Goal: Check status: Check status

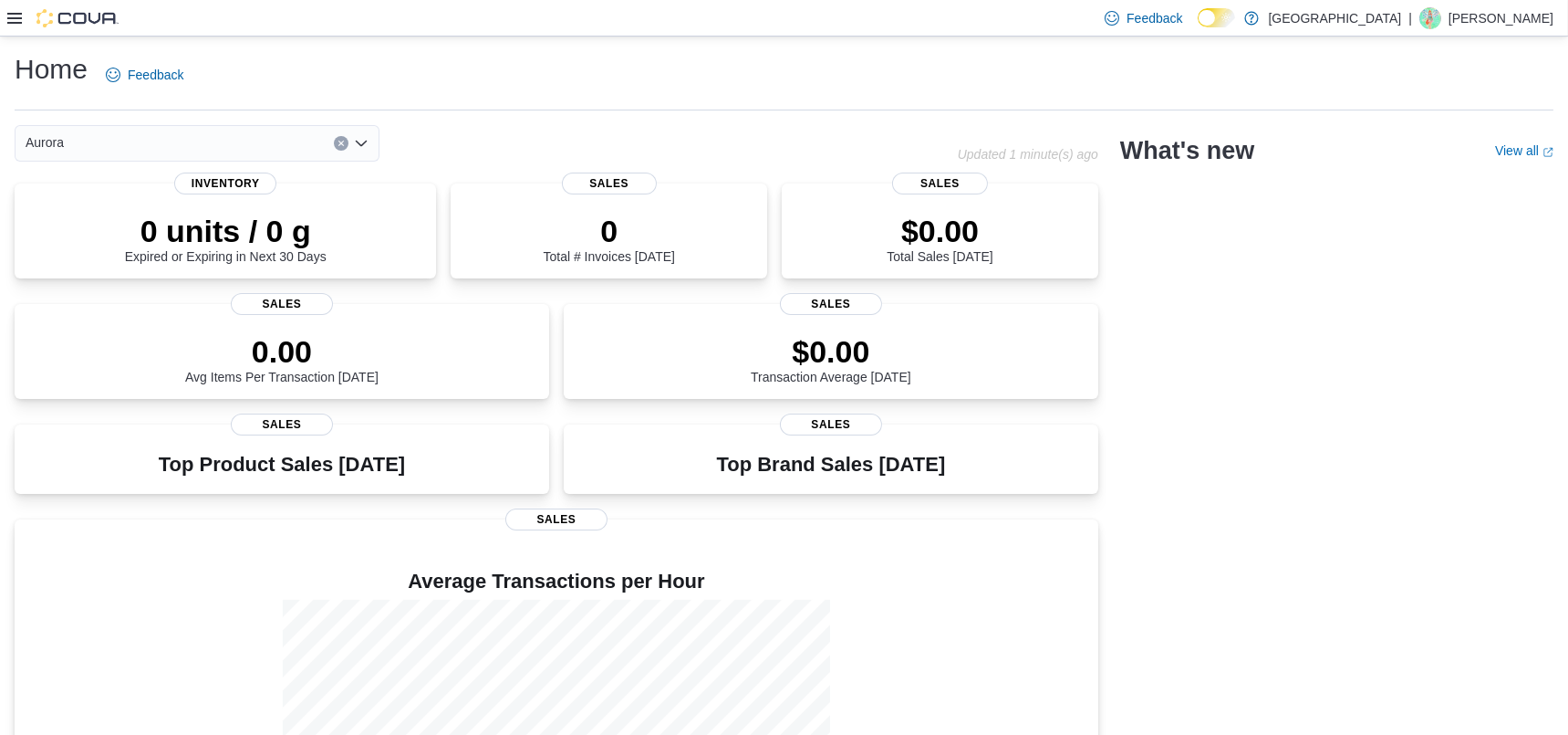
click at [9, 17] on icon at bounding box center [14, 18] width 14 height 11
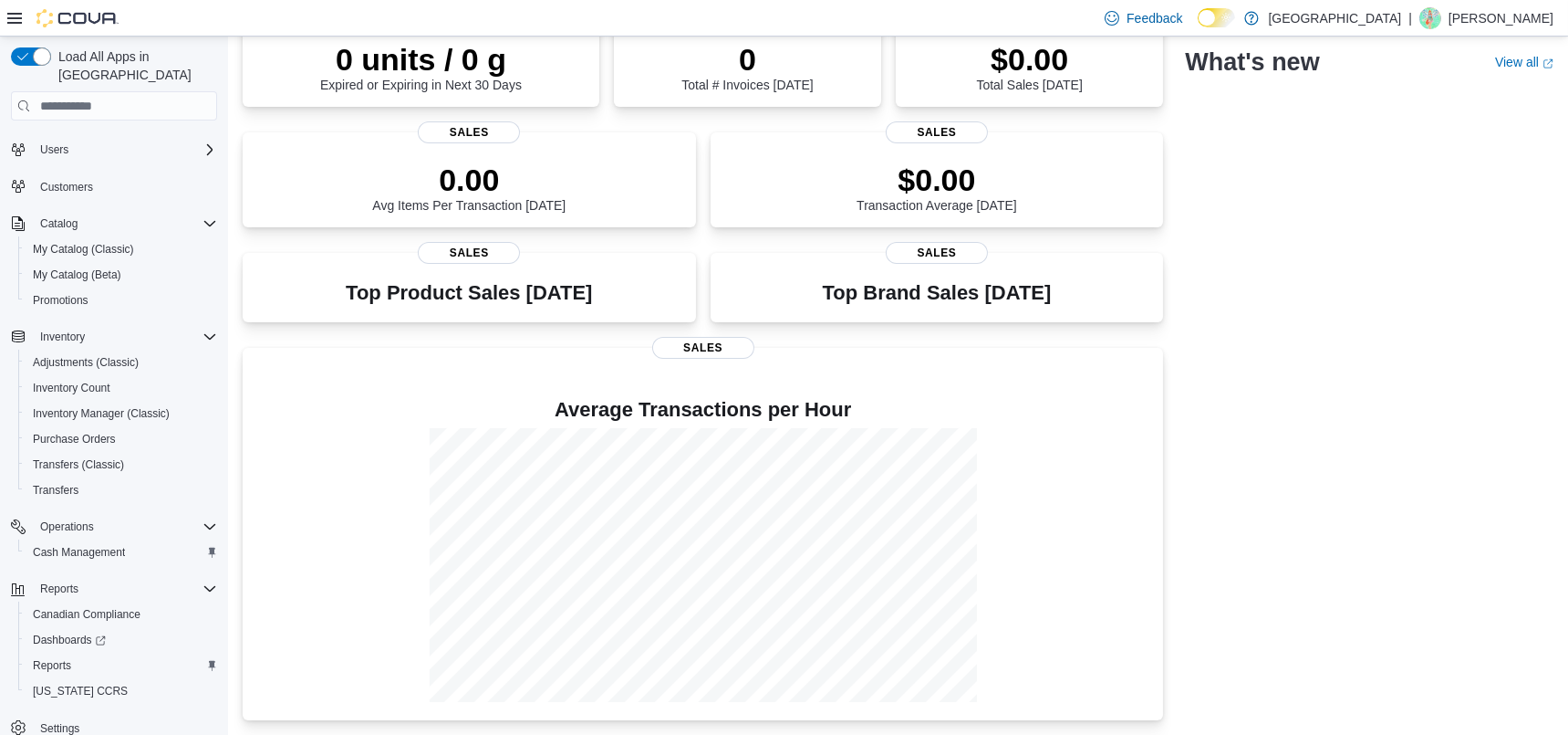
scroll to position [118, 0]
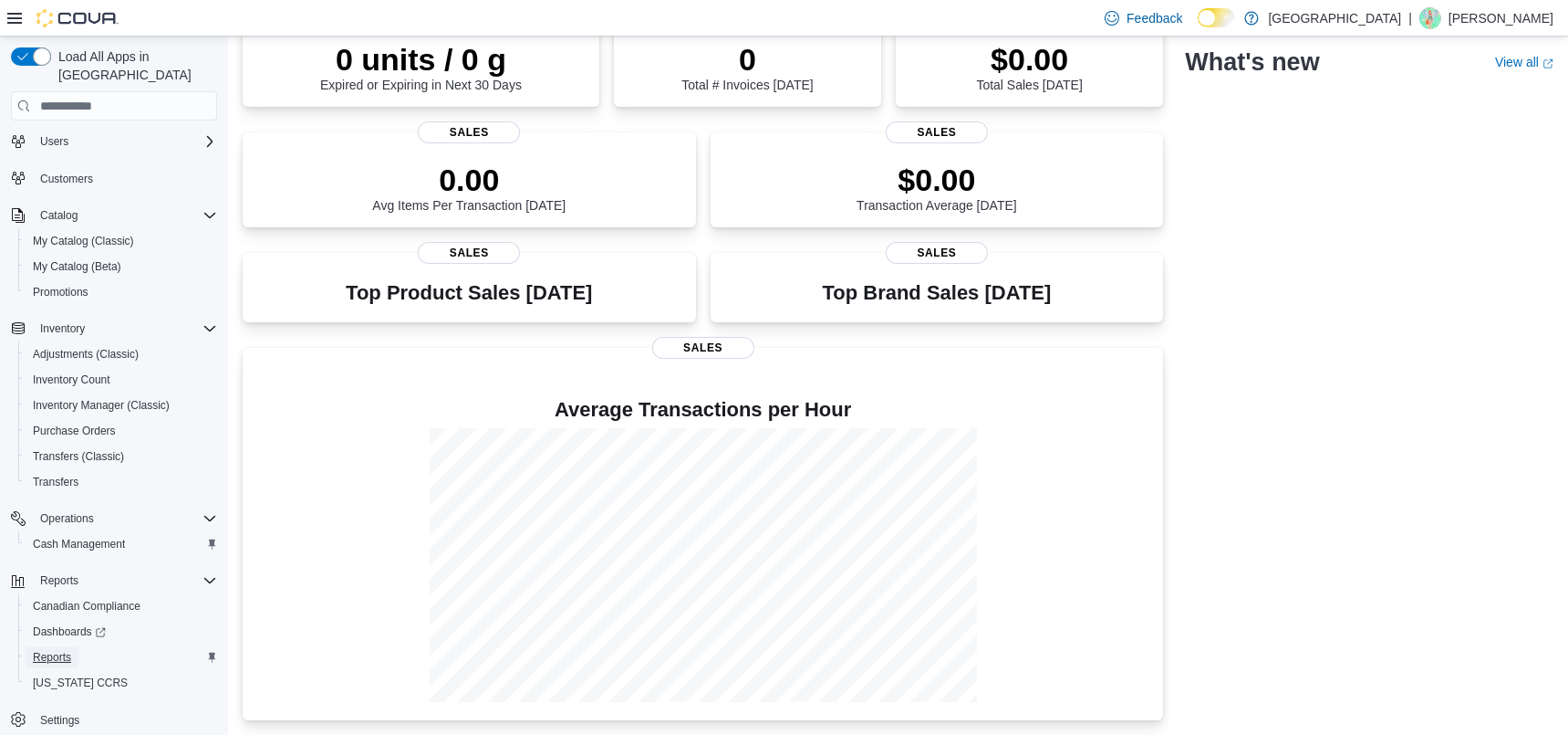
click at [62, 650] on span "Reports" at bounding box center [52, 656] width 38 height 14
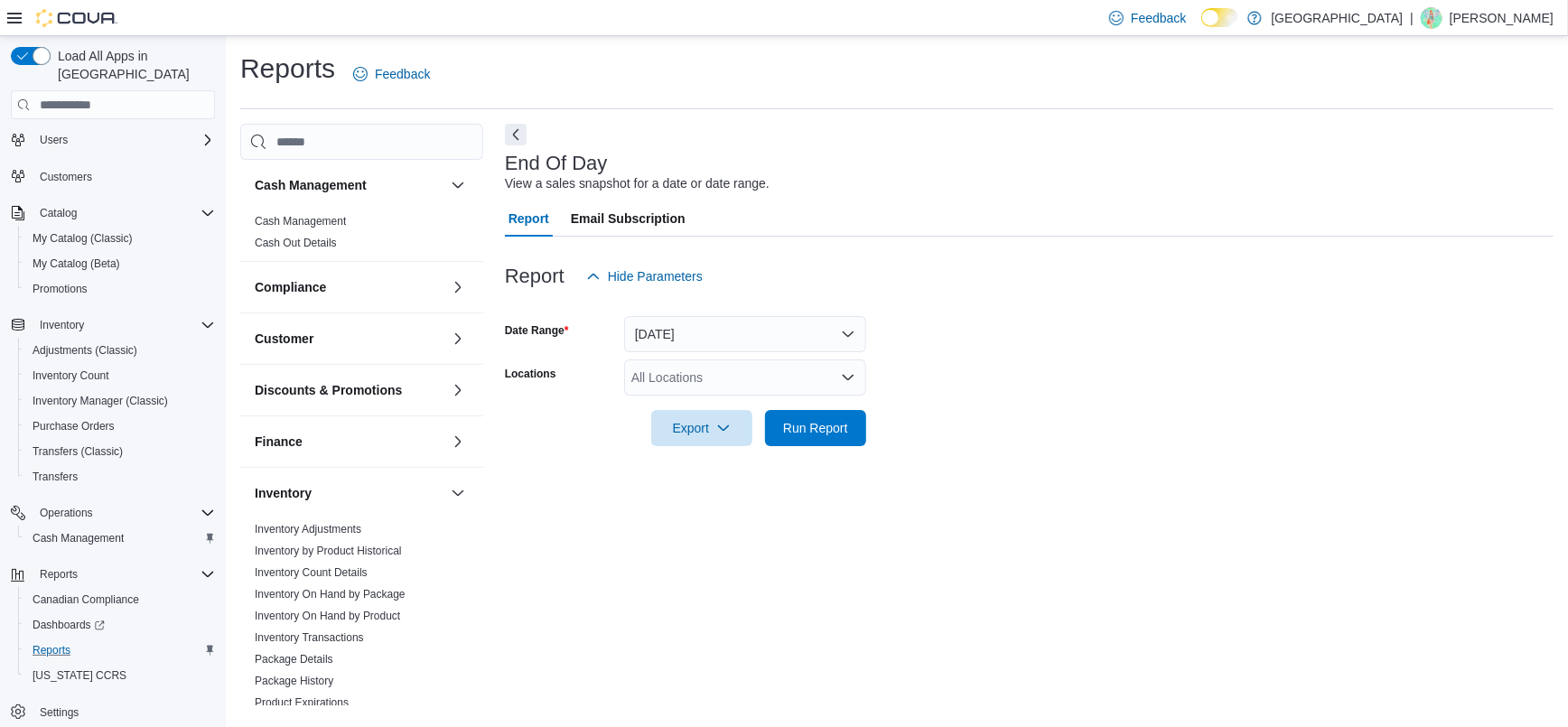
click at [665, 379] on div "All Locations" at bounding box center [745, 378] width 242 height 36
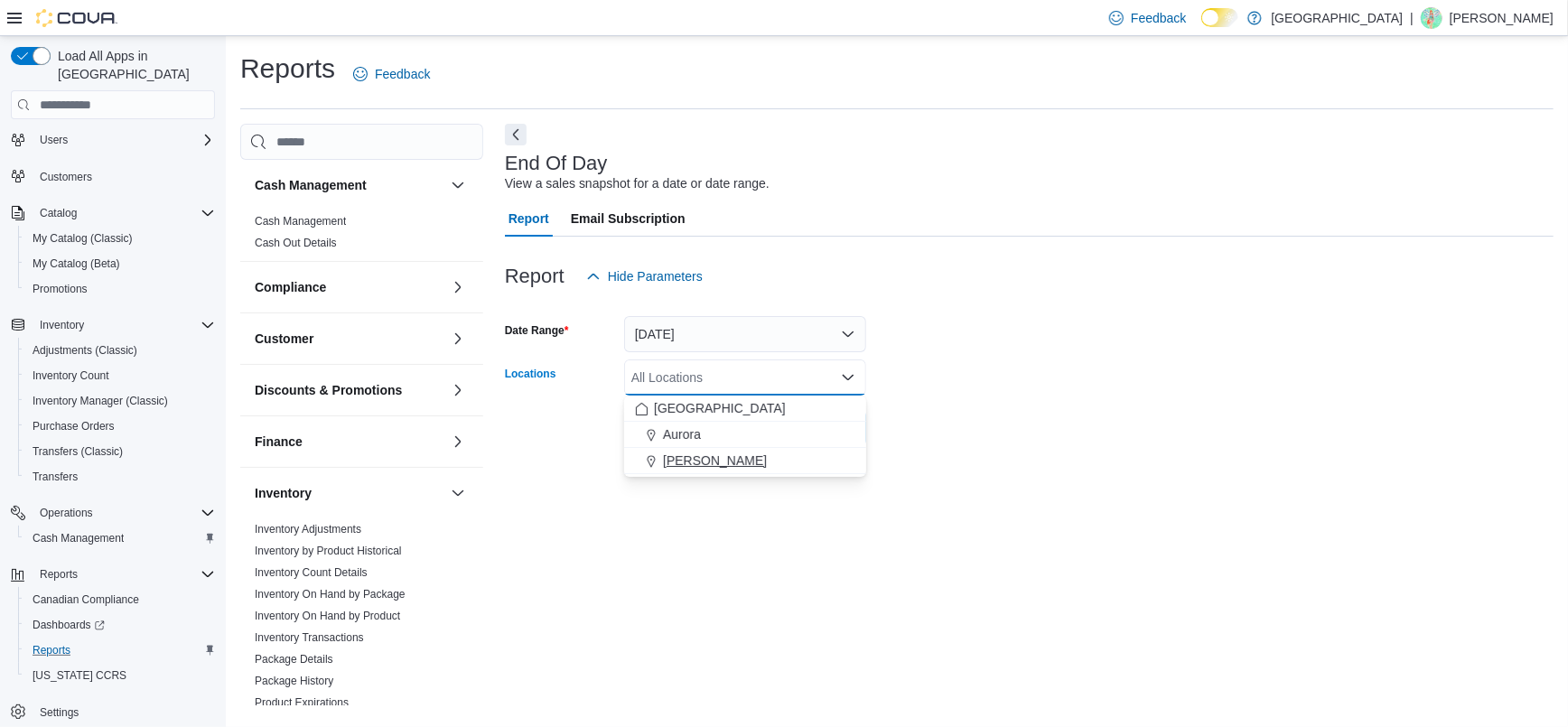
click at [682, 470] on span "[PERSON_NAME]" at bounding box center [715, 460] width 104 height 18
click at [696, 493] on div "End Of Day View a sales snapshot for a date or date range. Report Email Subscri…" at bounding box center [1029, 414] width 1048 height 581
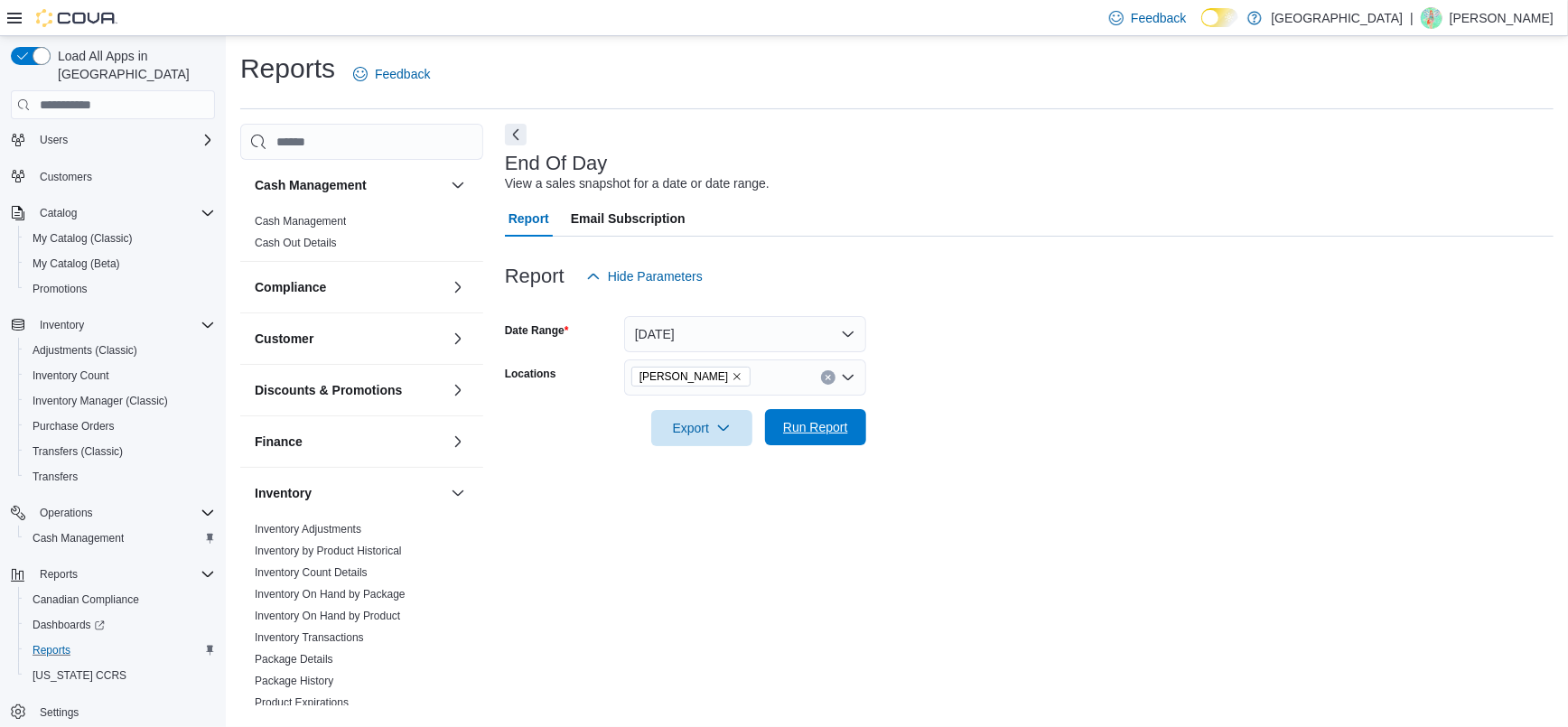
click at [812, 432] on span "Run Report" at bounding box center [815, 426] width 65 height 18
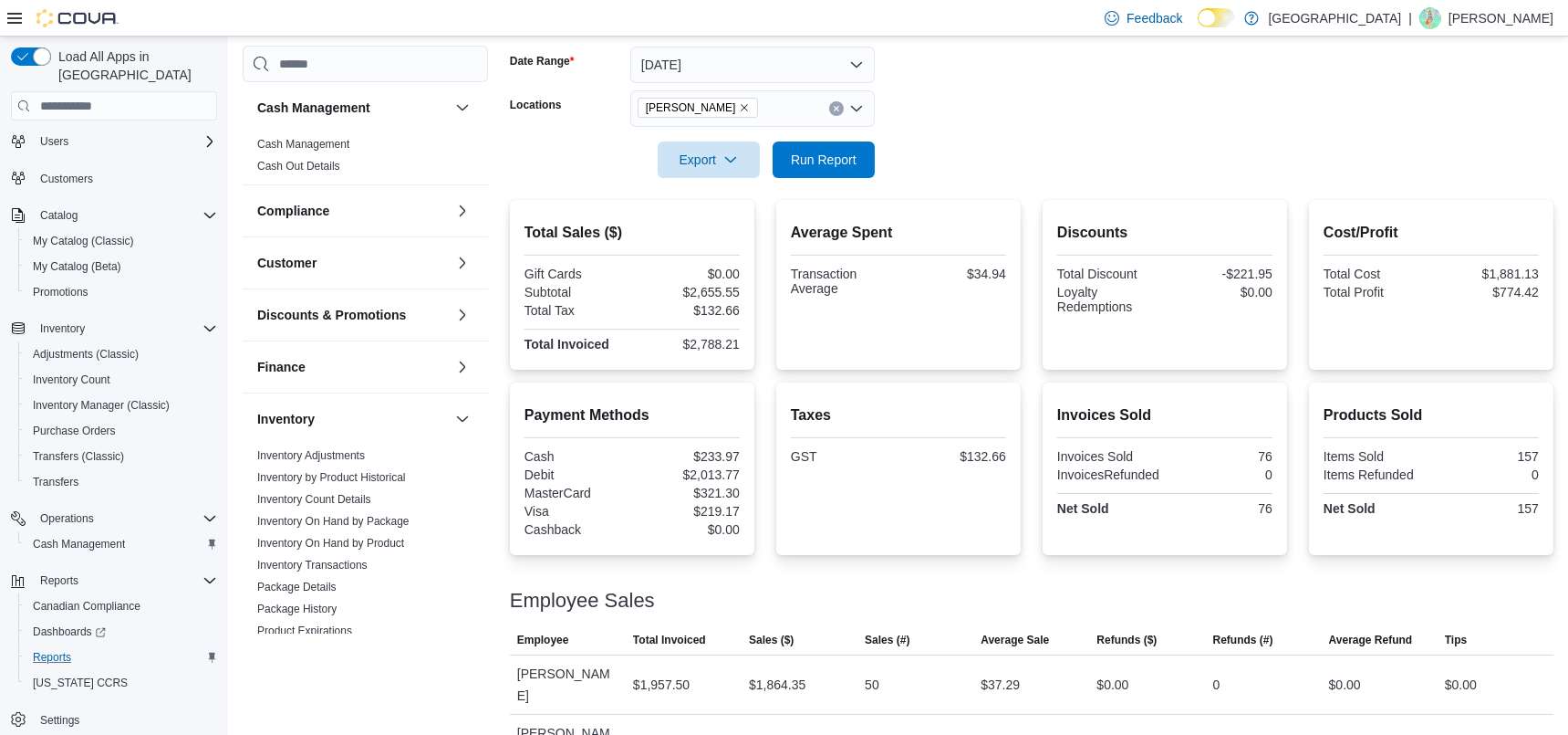
scroll to position [319, 0]
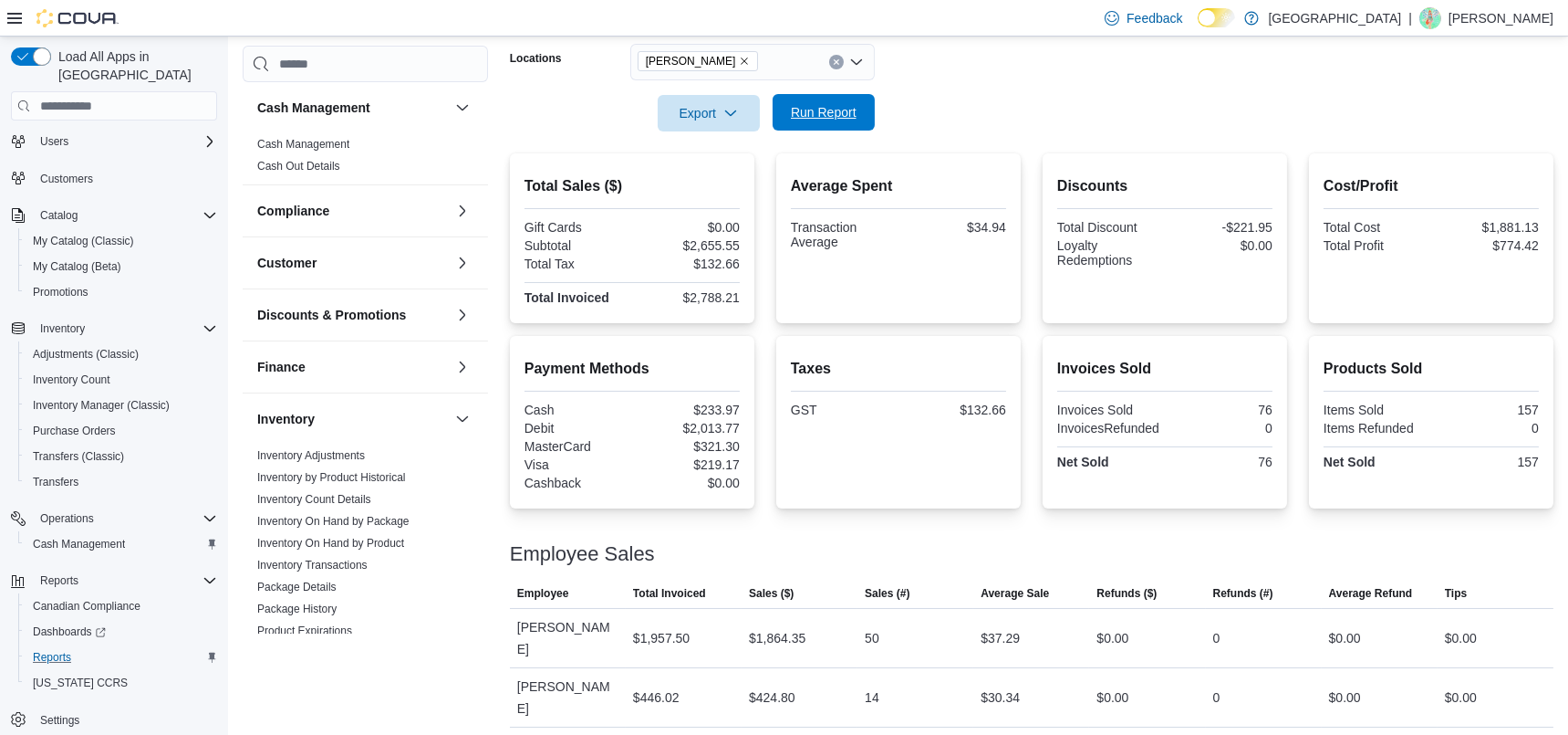
click at [839, 119] on span "Run Report" at bounding box center [823, 112] width 65 height 18
